Goal: Transaction & Acquisition: Purchase product/service

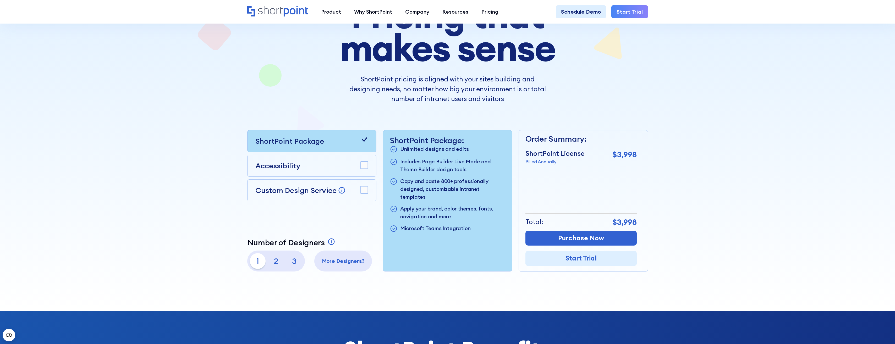
scroll to position [131, 0]
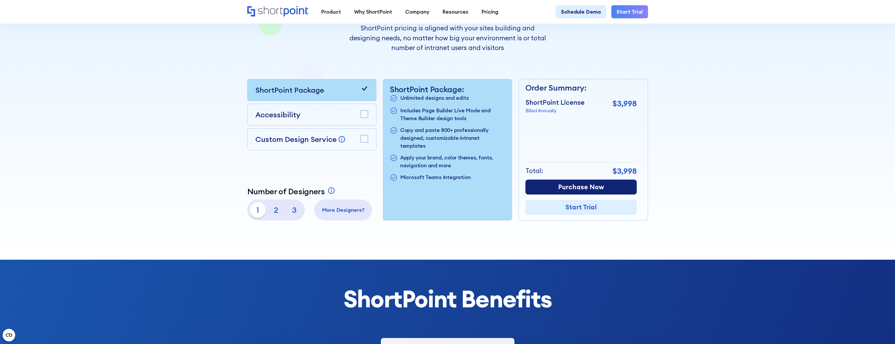
click at [574, 187] on link "Purchase Now" at bounding box center [581, 187] width 111 height 15
click at [168, 129] on div at bounding box center [447, 71] width 895 height 378
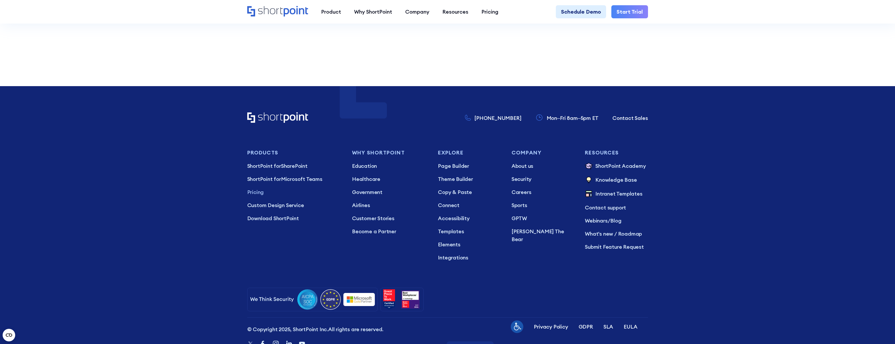
scroll to position [1553, 0]
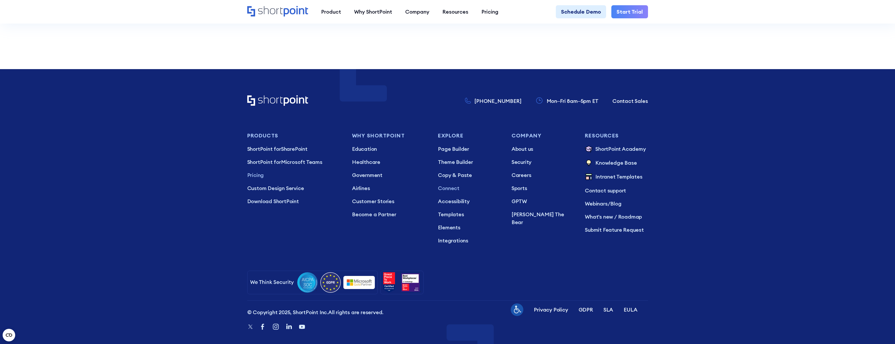
click at [448, 184] on p "Connect" at bounding box center [469, 188] width 63 height 8
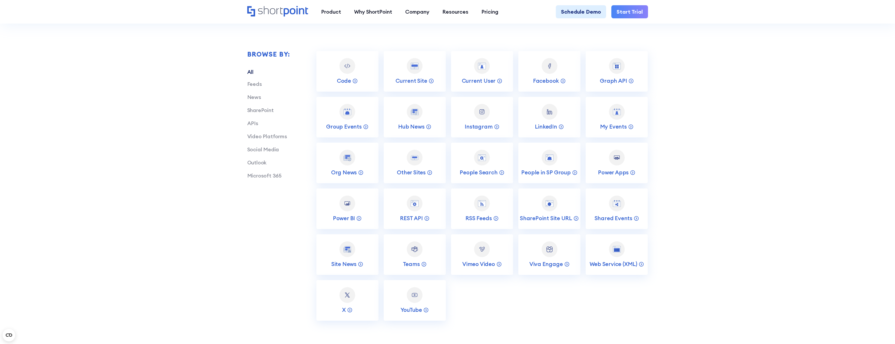
scroll to position [1101, 0]
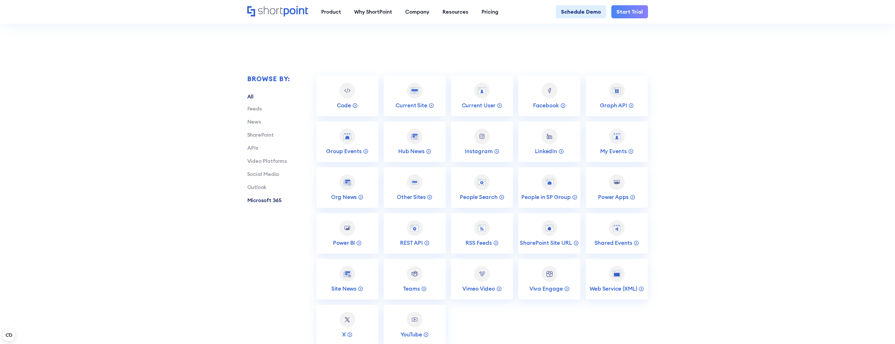
click at [277, 202] on link "Microsoft 365" at bounding box center [264, 200] width 34 height 7
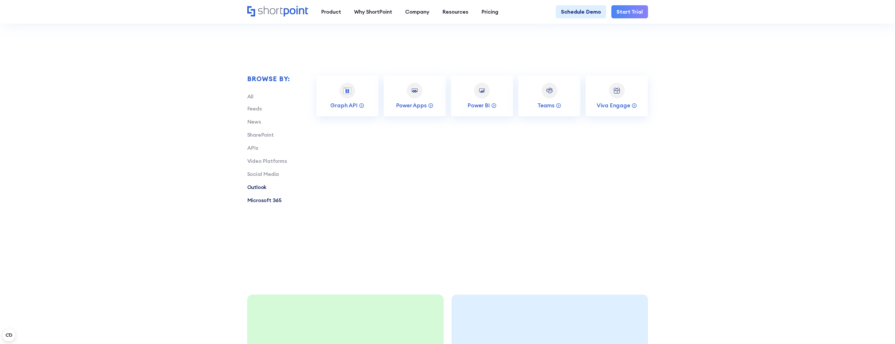
click at [258, 186] on link "Outlook" at bounding box center [256, 187] width 19 height 7
click at [481, 108] on p "Shared Events" at bounding box center [479, 105] width 38 height 7
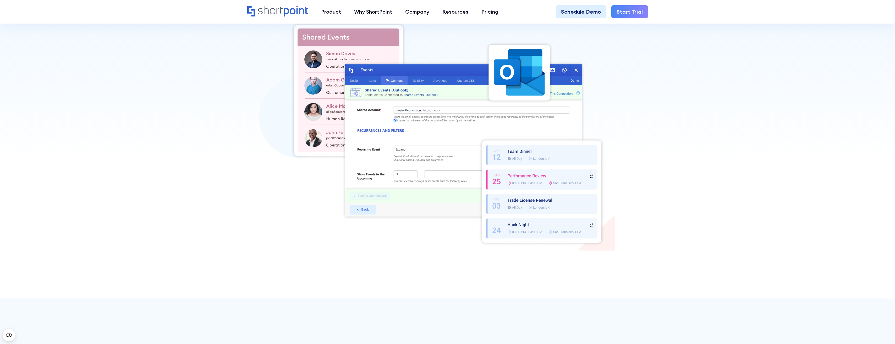
scroll to position [183, 0]
click at [271, 199] on div at bounding box center [447, 133] width 401 height 225
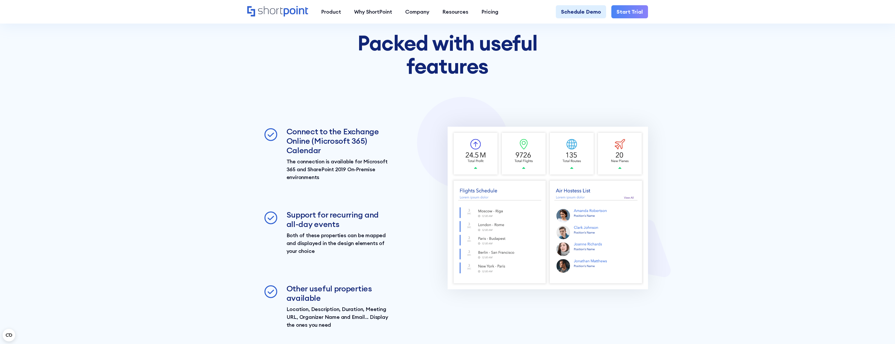
scroll to position [550, 0]
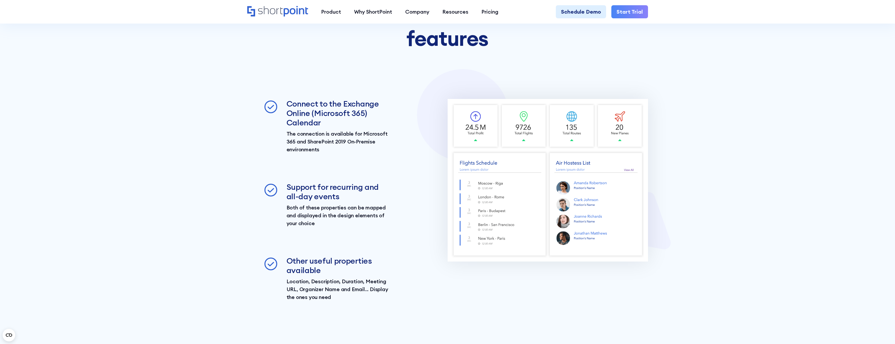
click at [490, 185] on img at bounding box center [548, 180] width 200 height 163
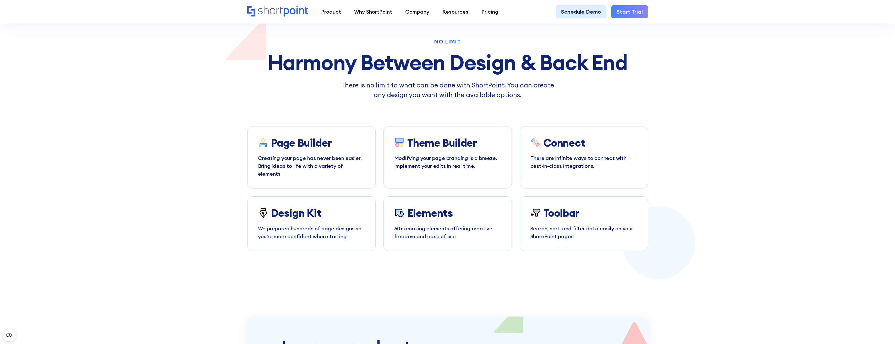
scroll to position [1703, 0]
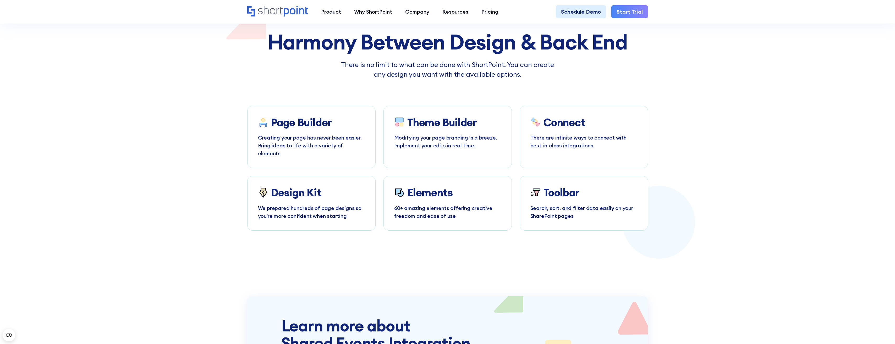
click at [709, 184] on section "No Limit Harmony Between Design & Back End There is no limit to what can be don…" at bounding box center [447, 92] width 895 height 278
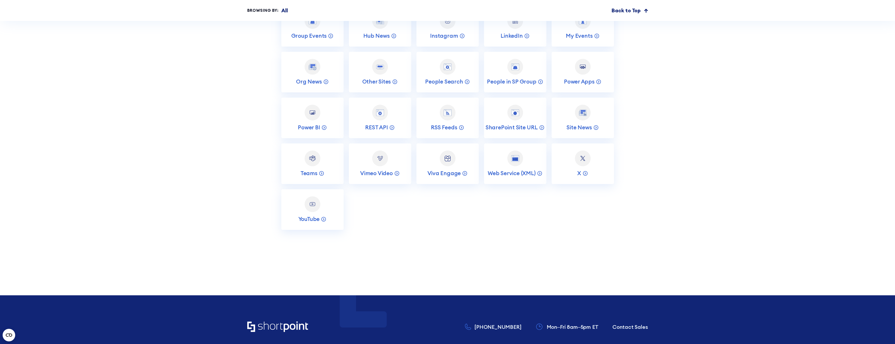
scroll to position [2385, 0]
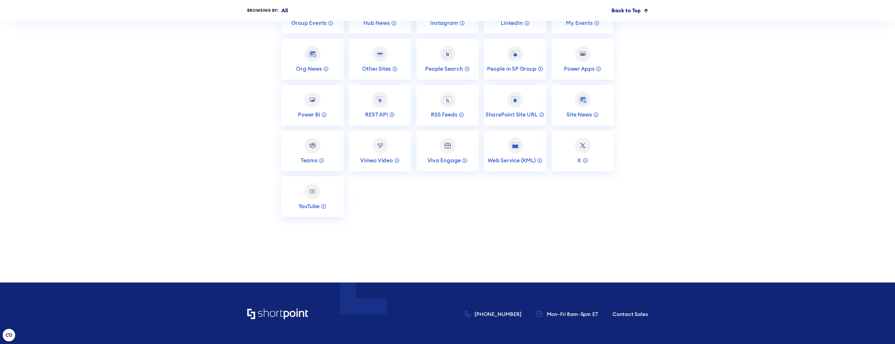
click at [185, 176] on section "Build faster with these integrations Visit our live intranet templates and demo…" at bounding box center [447, 15] width 895 height 536
click at [237, 137] on section "Build faster with these integrations Visit our live intranet templates and demo…" at bounding box center [447, 15] width 895 height 536
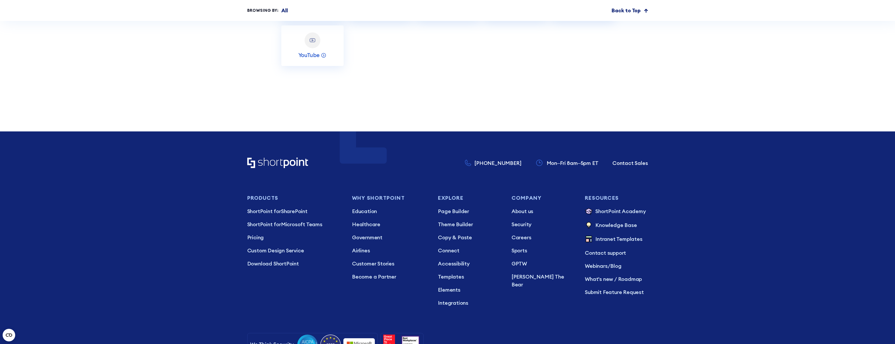
scroll to position [2542, 0]
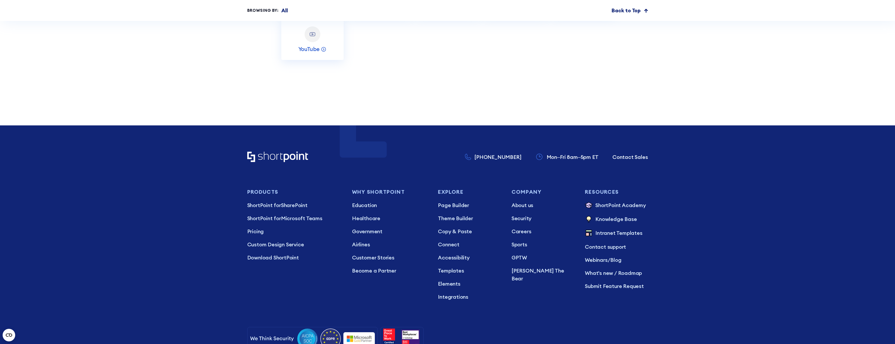
click at [191, 167] on footer "+1 734-333-7181 Mon–Fri 8am–5pm ET Contact Sales Products ShortPoint for ShareP…" at bounding box center [447, 268] width 895 height 285
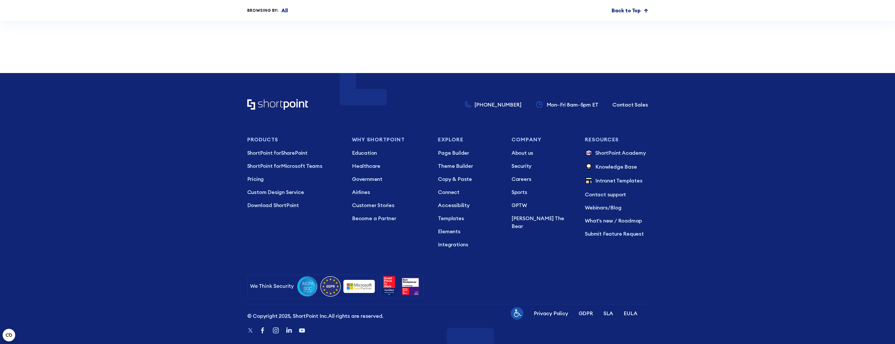
scroll to position [2601, 0]
